Goal: Task Accomplishment & Management: Use online tool/utility

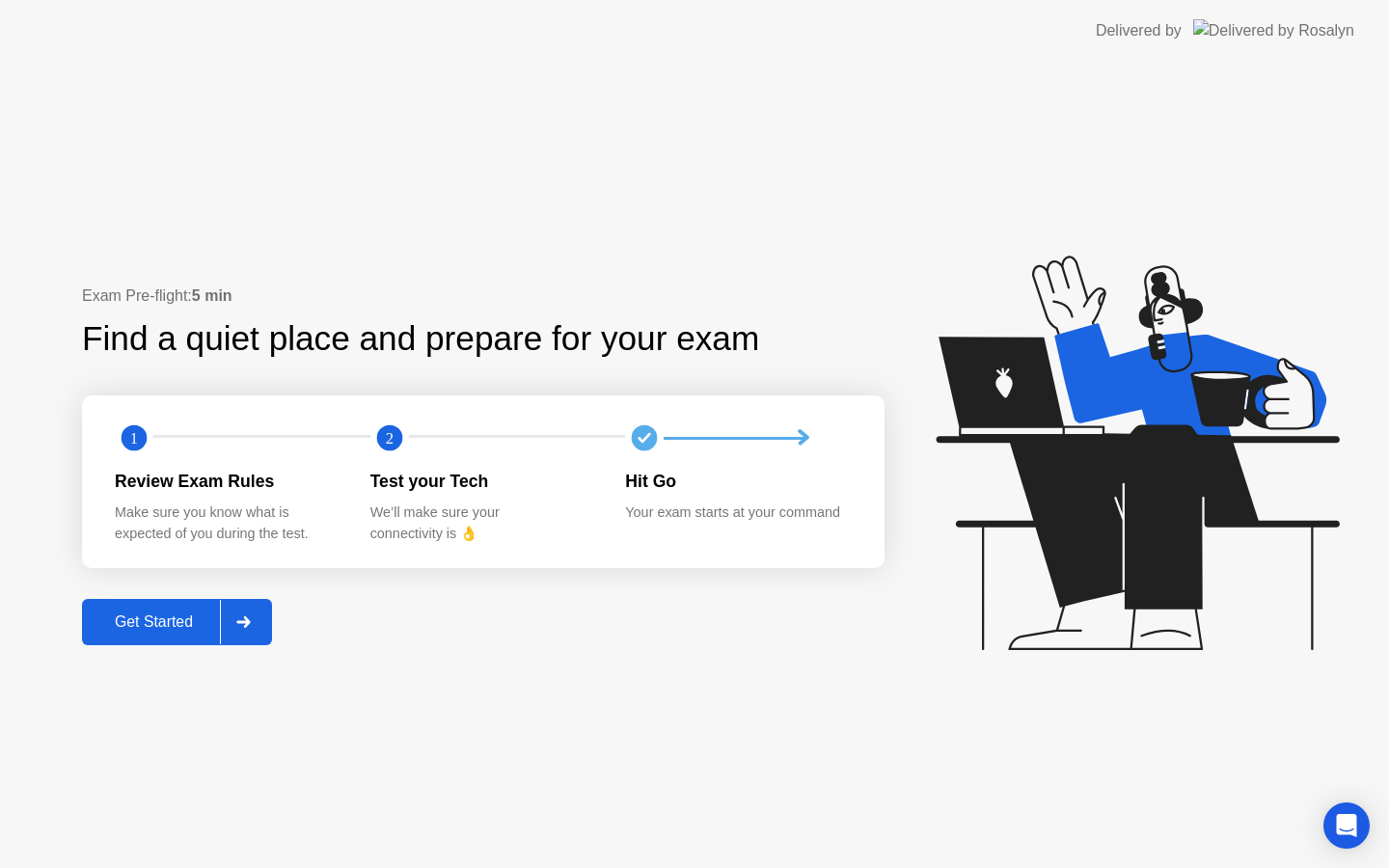
click at [175, 603] on button "Get Started" at bounding box center [177, 622] width 190 height 47
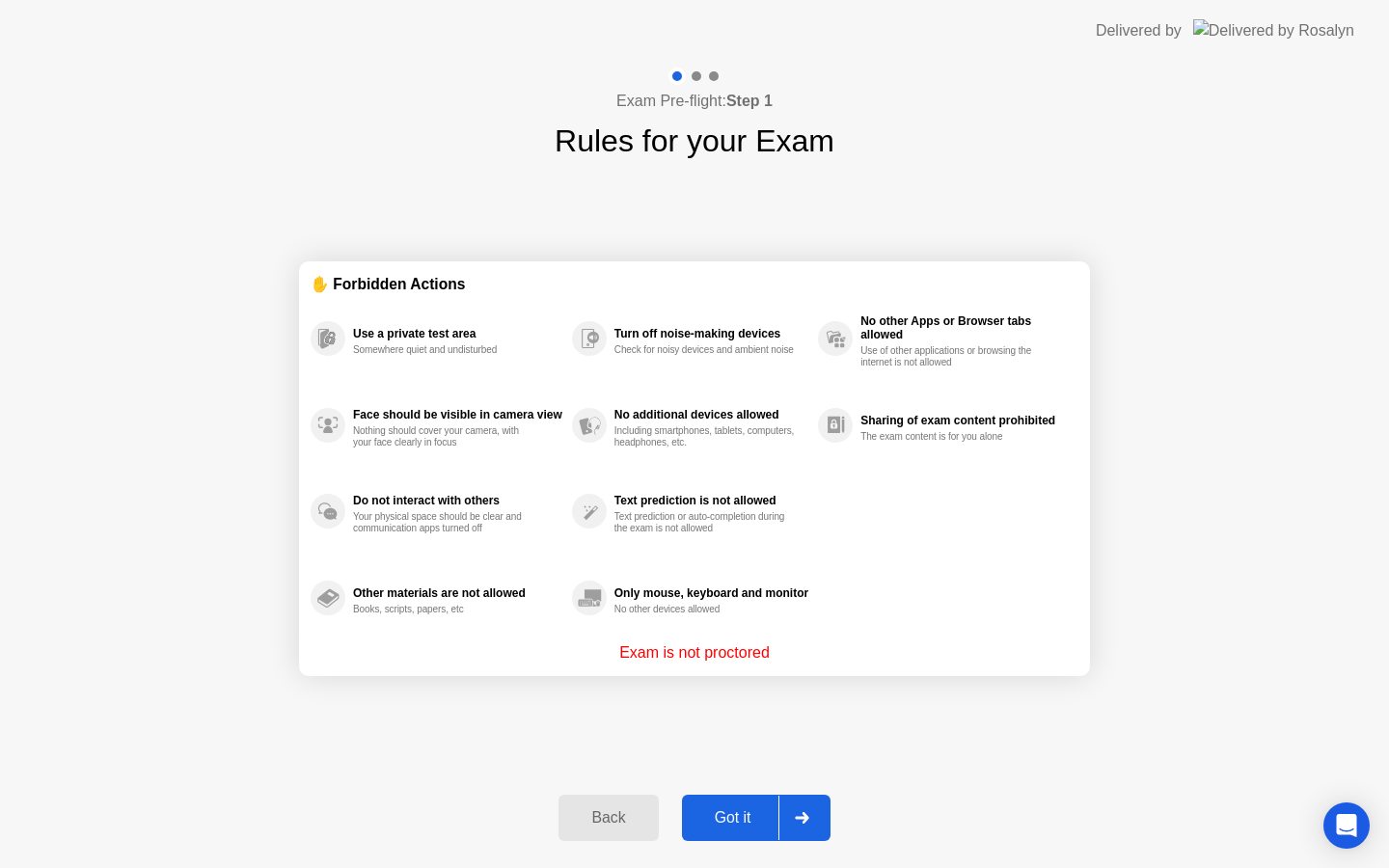
click at [727, 797] on button "Got it" at bounding box center [757, 817] width 149 height 47
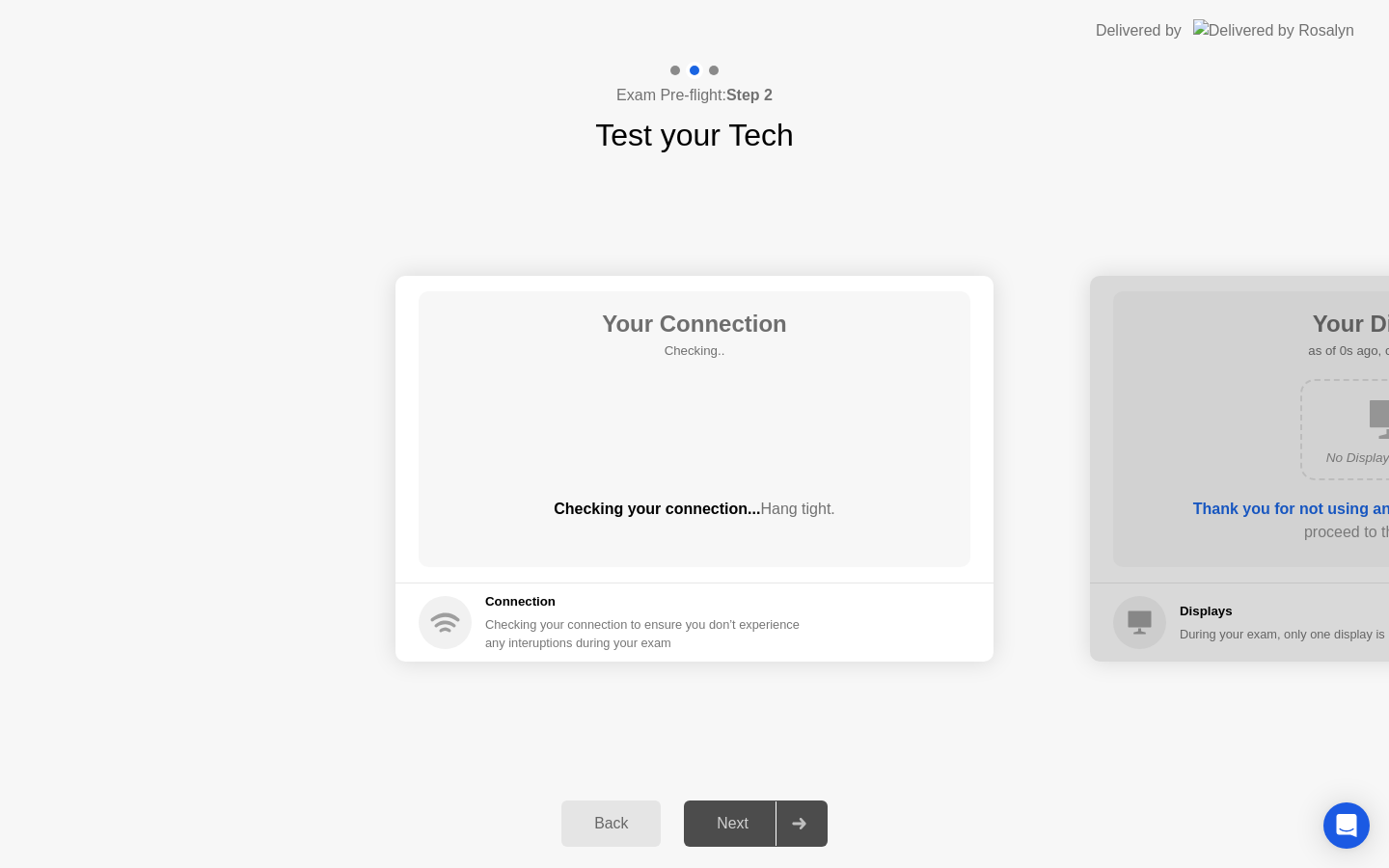
click at [733, 824] on div "Next" at bounding box center [732, 823] width 85 height 17
click at [834, 493] on div "Your Connection Checking.. Checking your connection... Hang tight." at bounding box center [694, 429] width 551 height 276
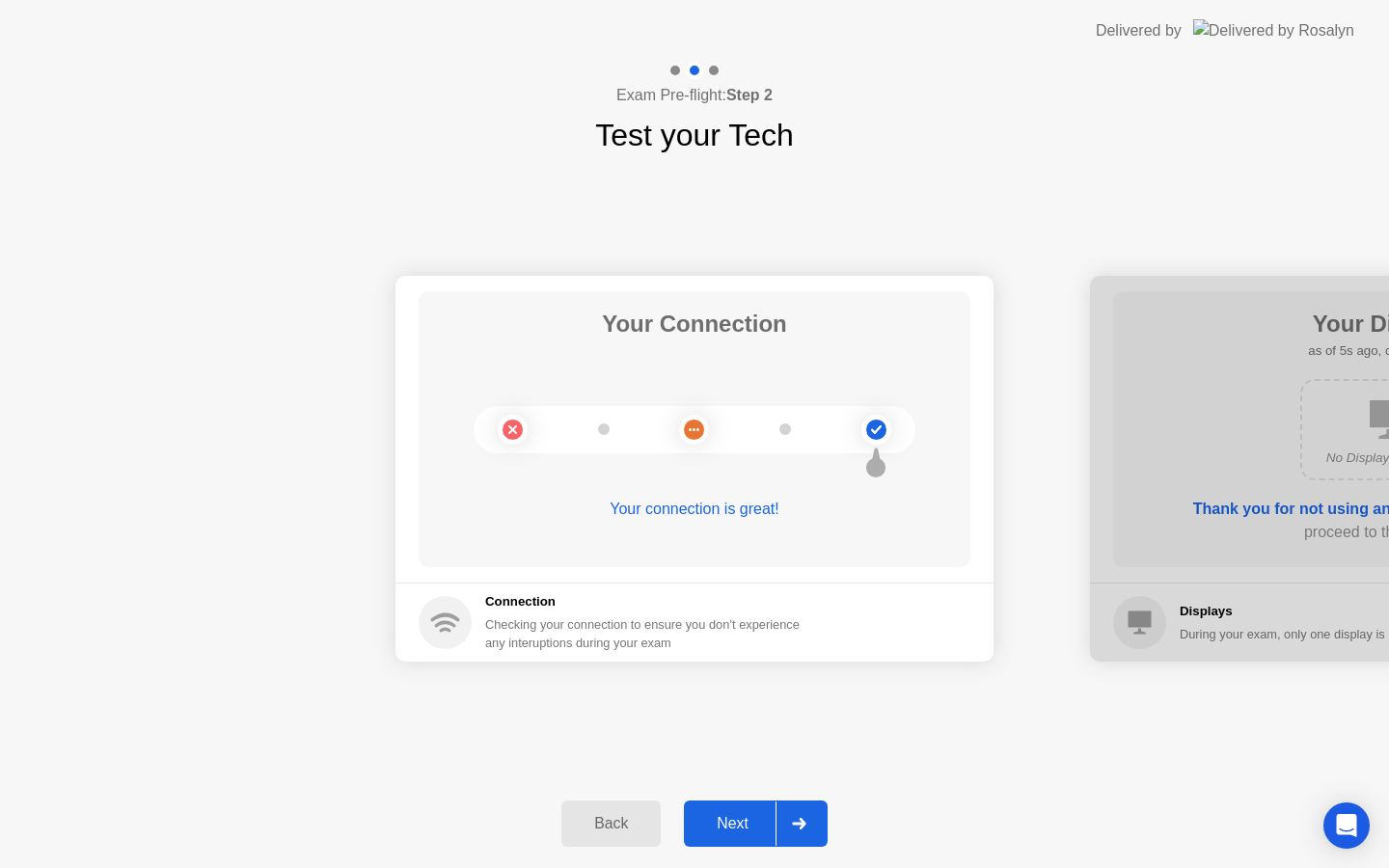
click at [742, 808] on button "Next" at bounding box center [756, 823] width 144 height 47
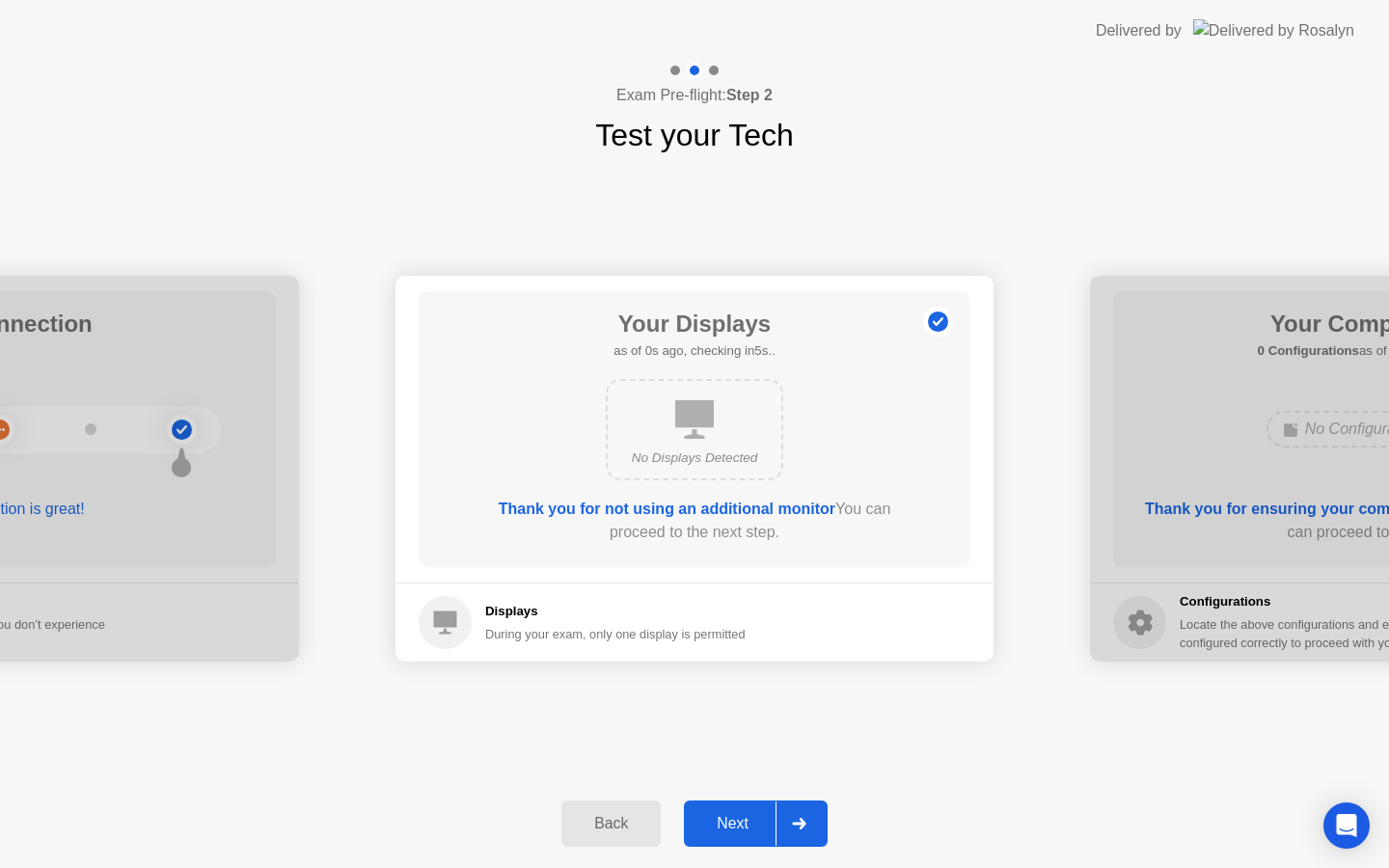
click at [742, 808] on button "Next" at bounding box center [756, 823] width 144 height 47
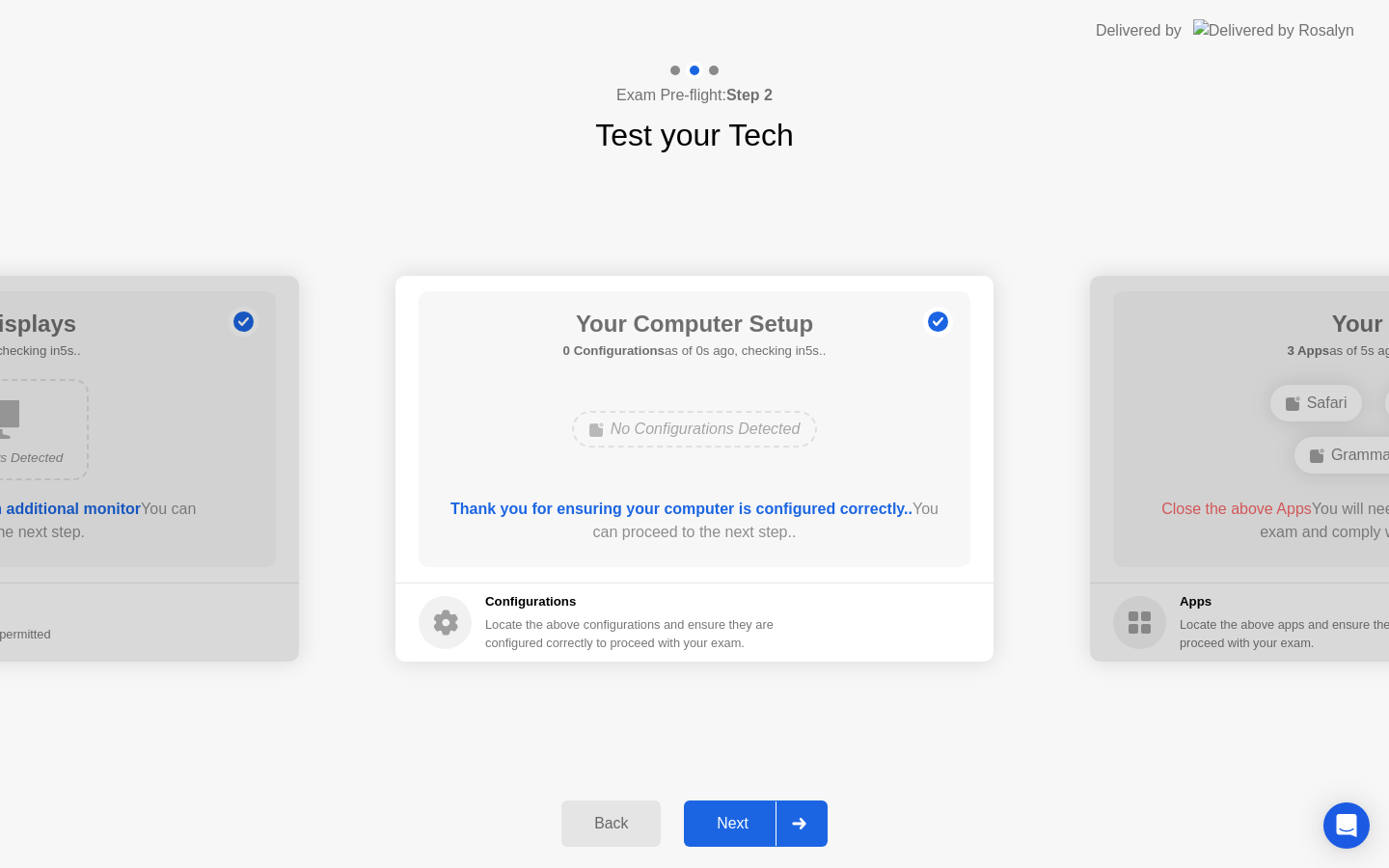
click at [742, 808] on button "Next" at bounding box center [756, 823] width 144 height 47
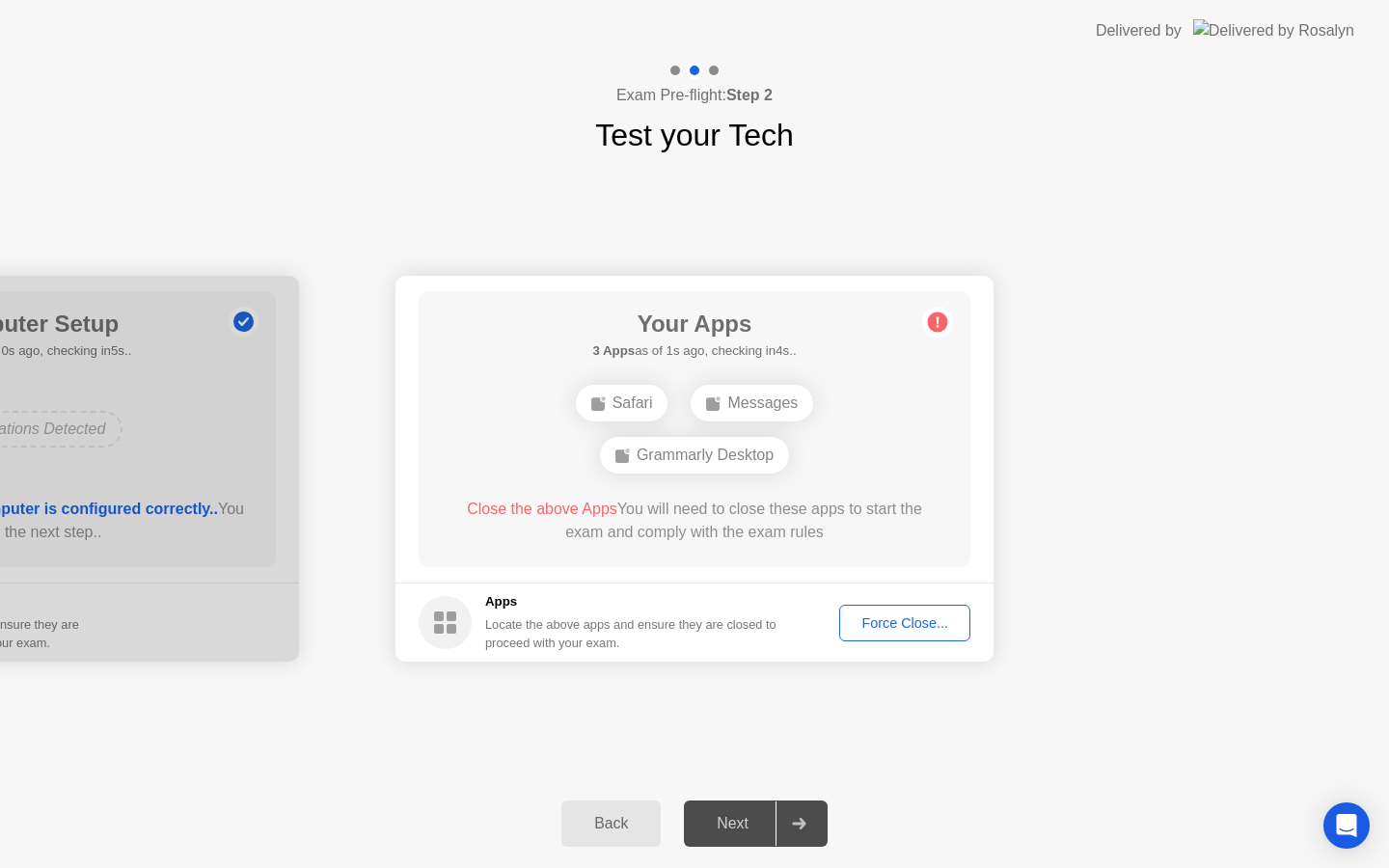
click at [896, 630] on div "Force Close..." at bounding box center [905, 624] width 117 height 16
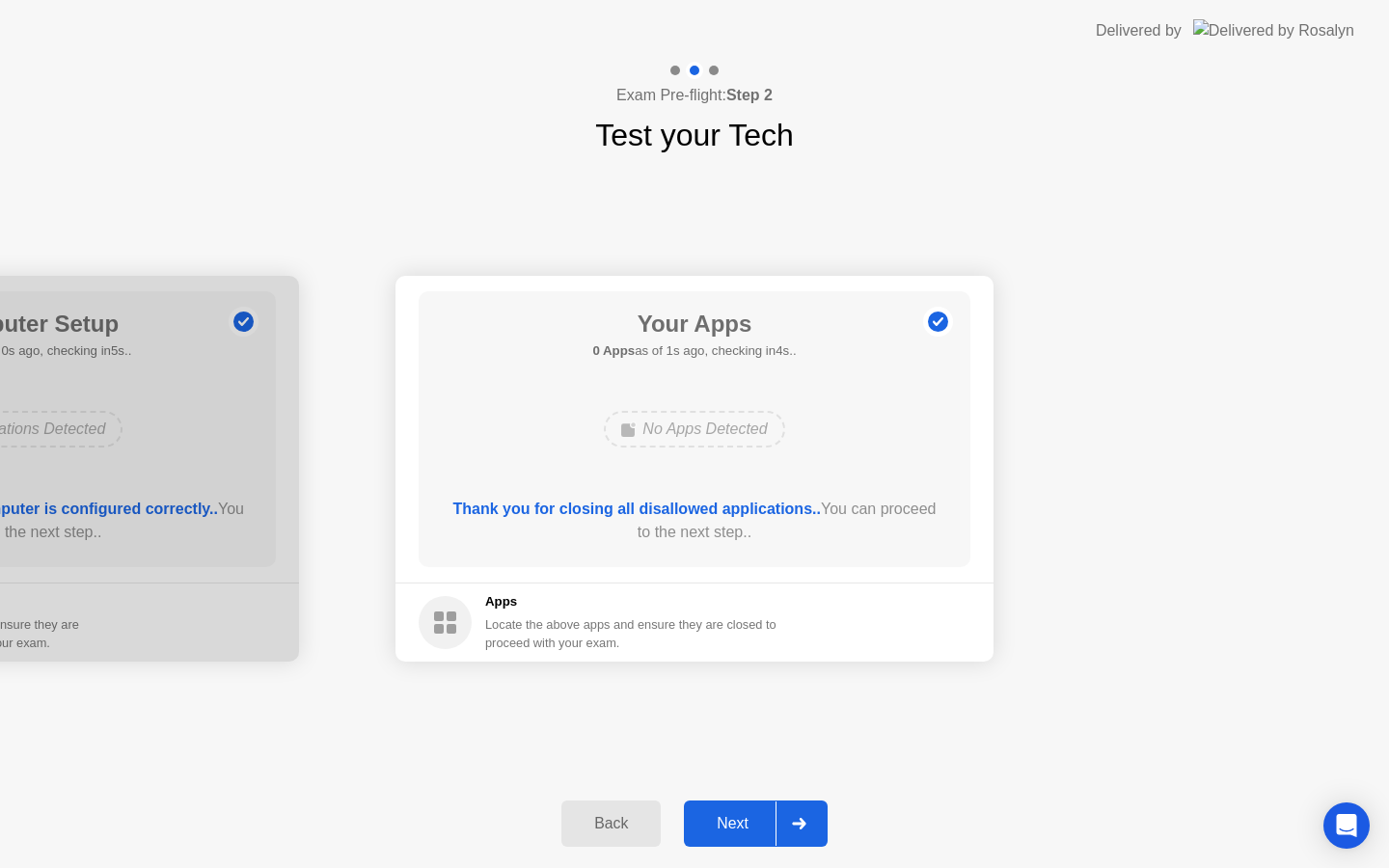
click at [738, 819] on div "Next" at bounding box center [732, 823] width 85 height 17
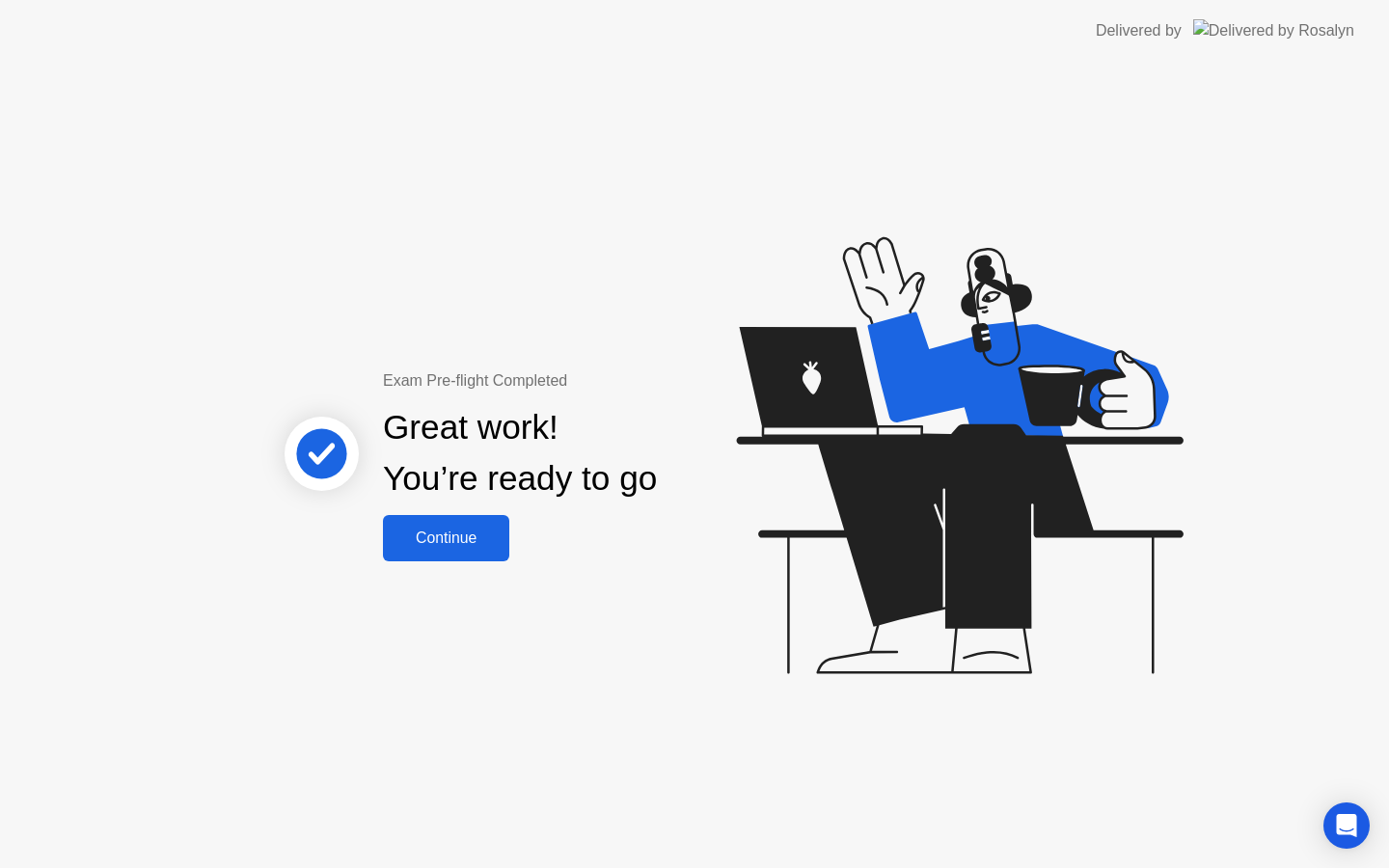
click at [470, 530] on div "Continue" at bounding box center [446, 537] width 115 height 17
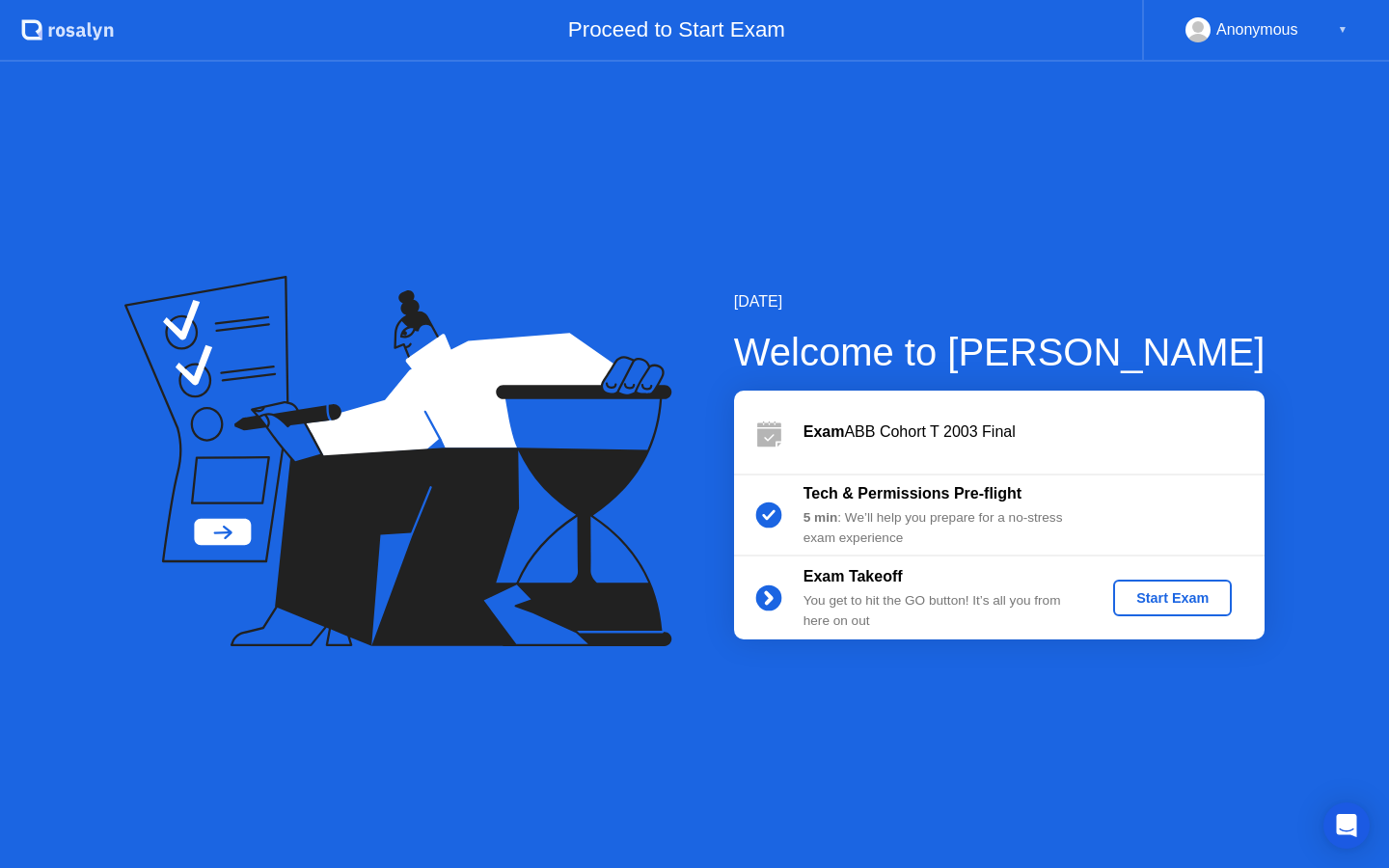
click at [1186, 573] on div "Exam Takeoff You get to hit the GO button! It’s all you from here on out Start …" at bounding box center [1000, 598] width 531 height 83
click at [1186, 583] on button "Start Exam" at bounding box center [1172, 598] width 118 height 37
